Goal: Information Seeking & Learning: Learn about a topic

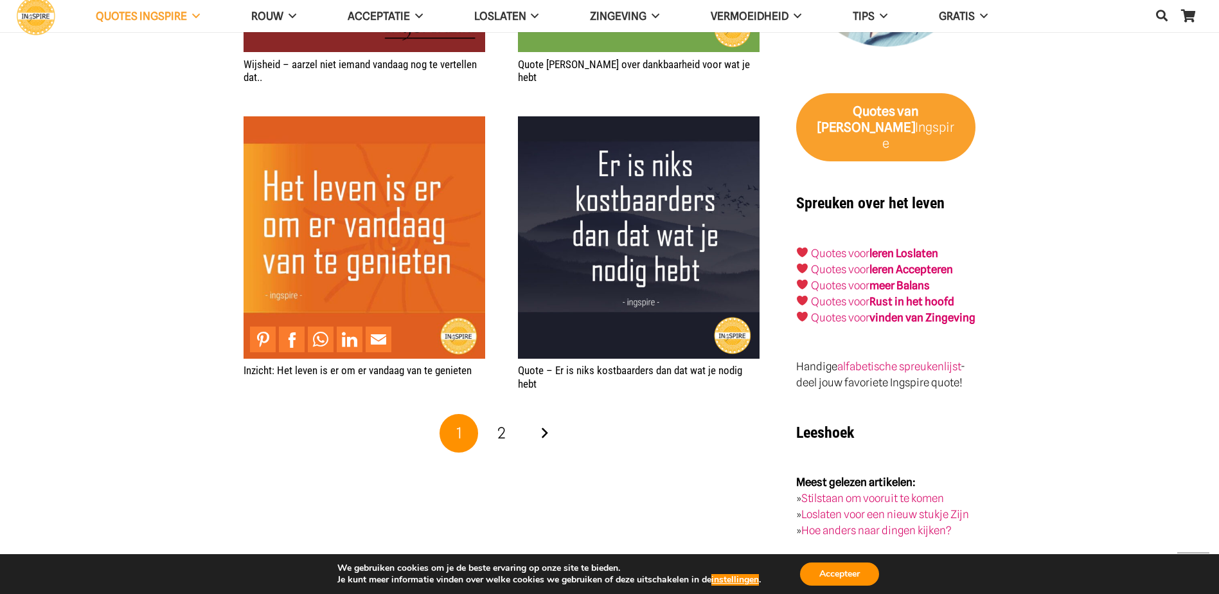
scroll to position [1993, 0]
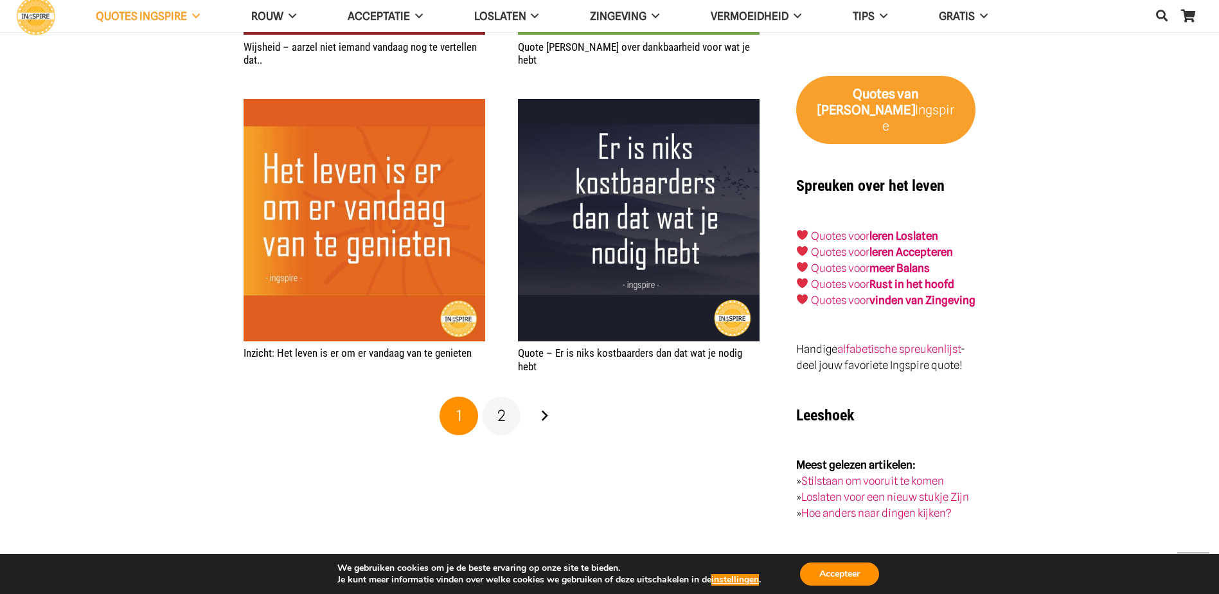
click at [507, 417] on link "2" at bounding box center [502, 416] width 39 height 39
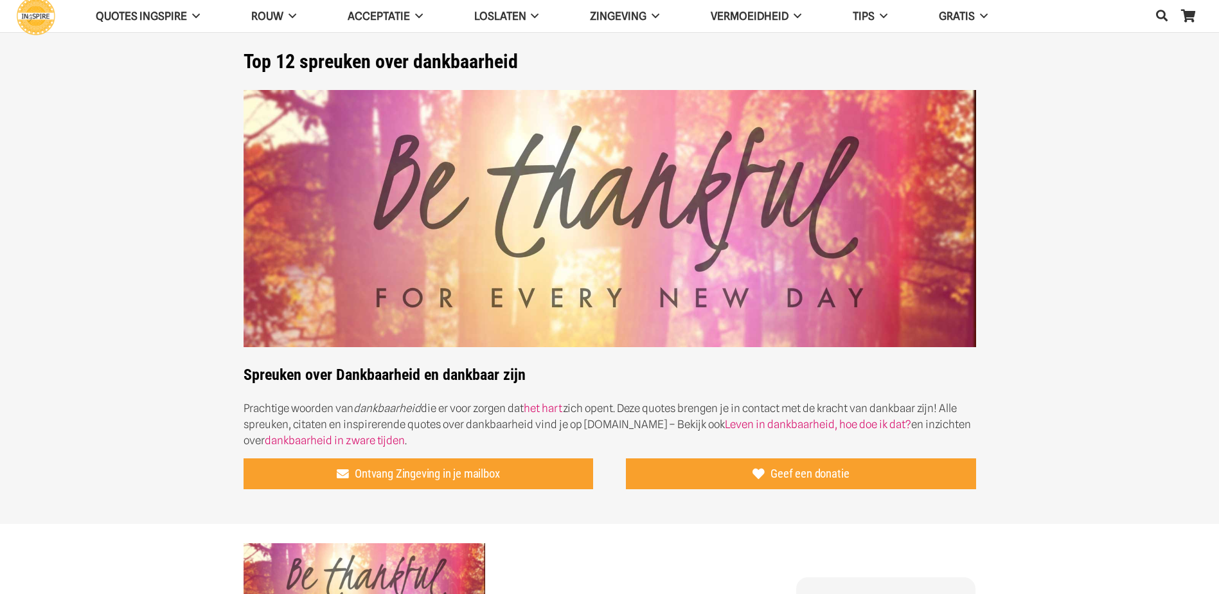
scroll to position [257, 0]
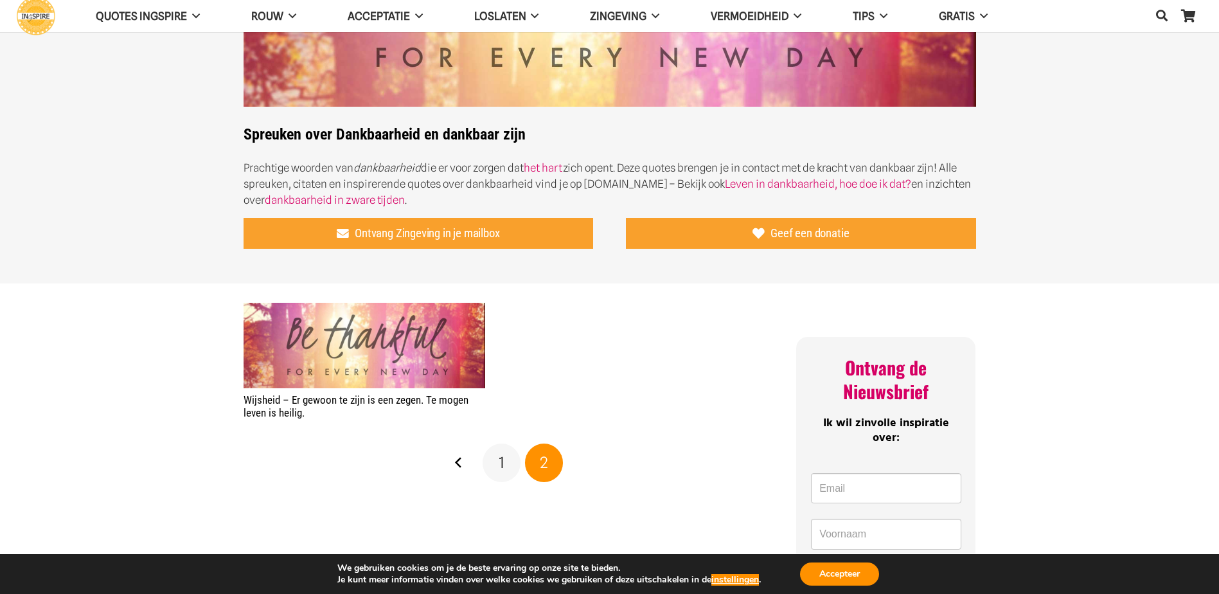
click at [494, 463] on link "1" at bounding box center [502, 463] width 39 height 39
